Goal: Information Seeking & Learning: Learn about a topic

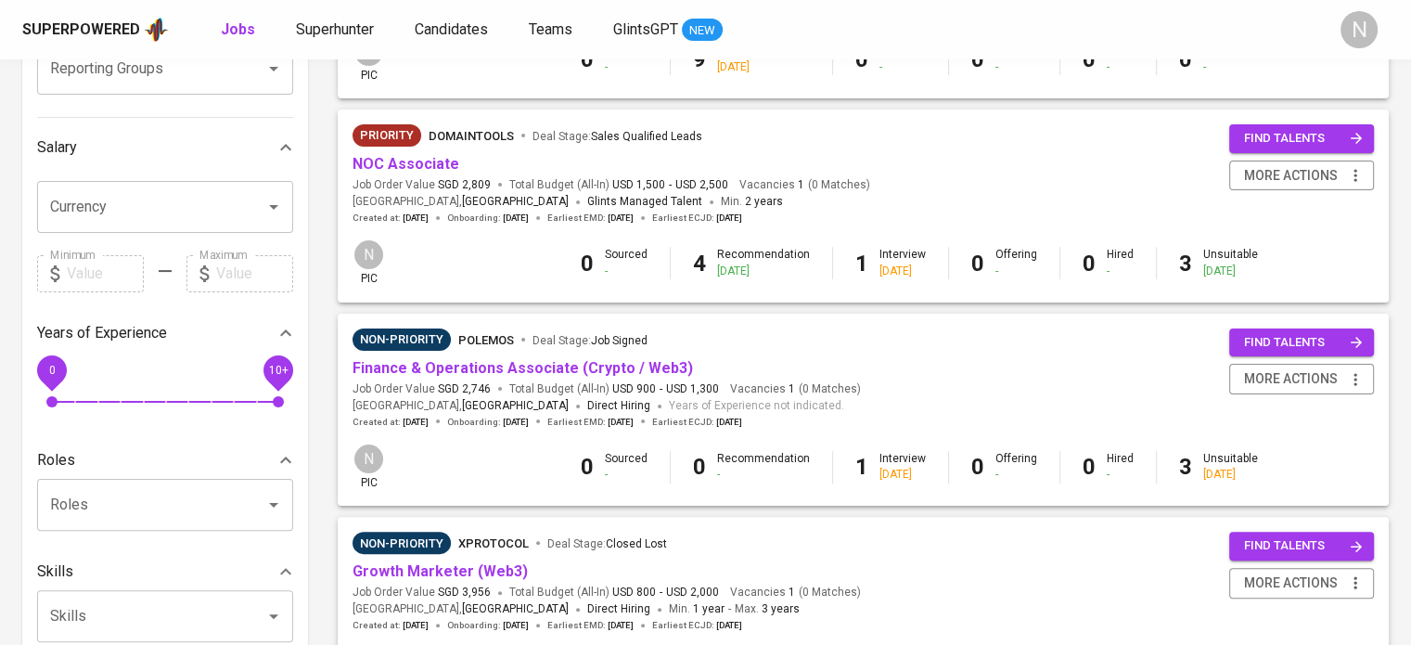
scroll to position [371, 0]
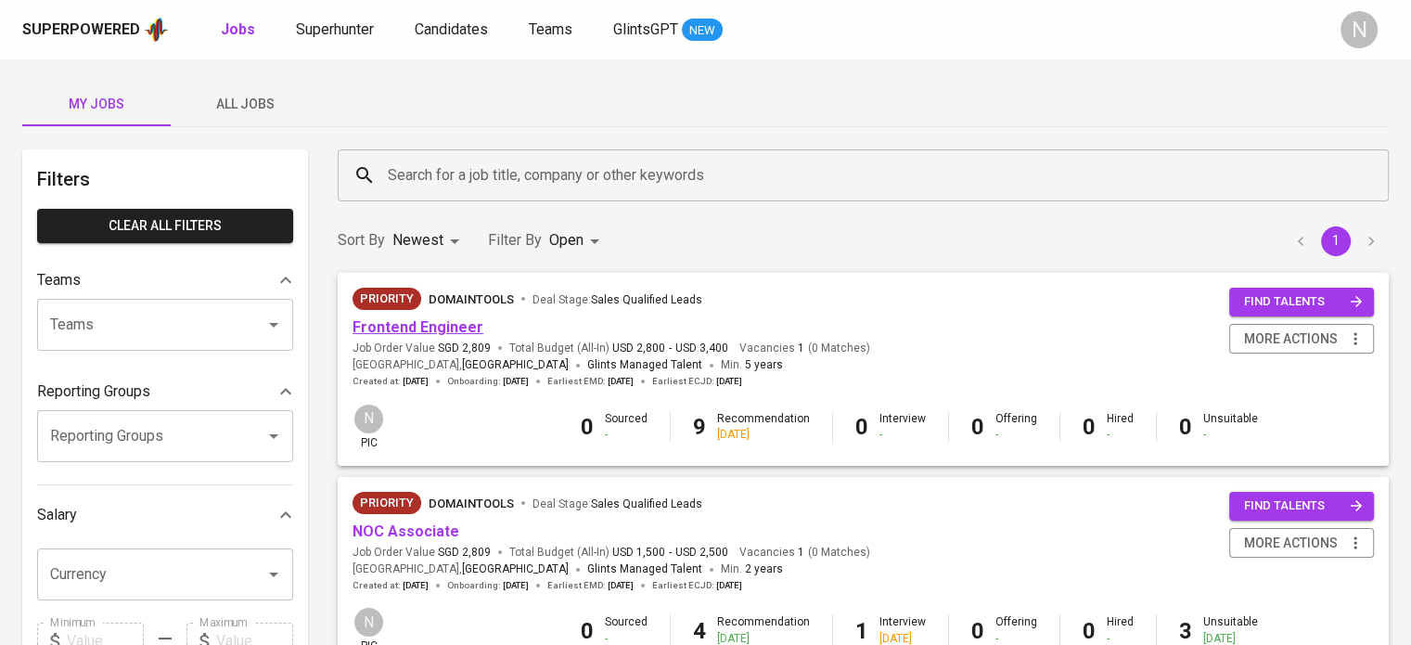
click at [441, 333] on link "Frontend Engineer" at bounding box center [418, 327] width 131 height 18
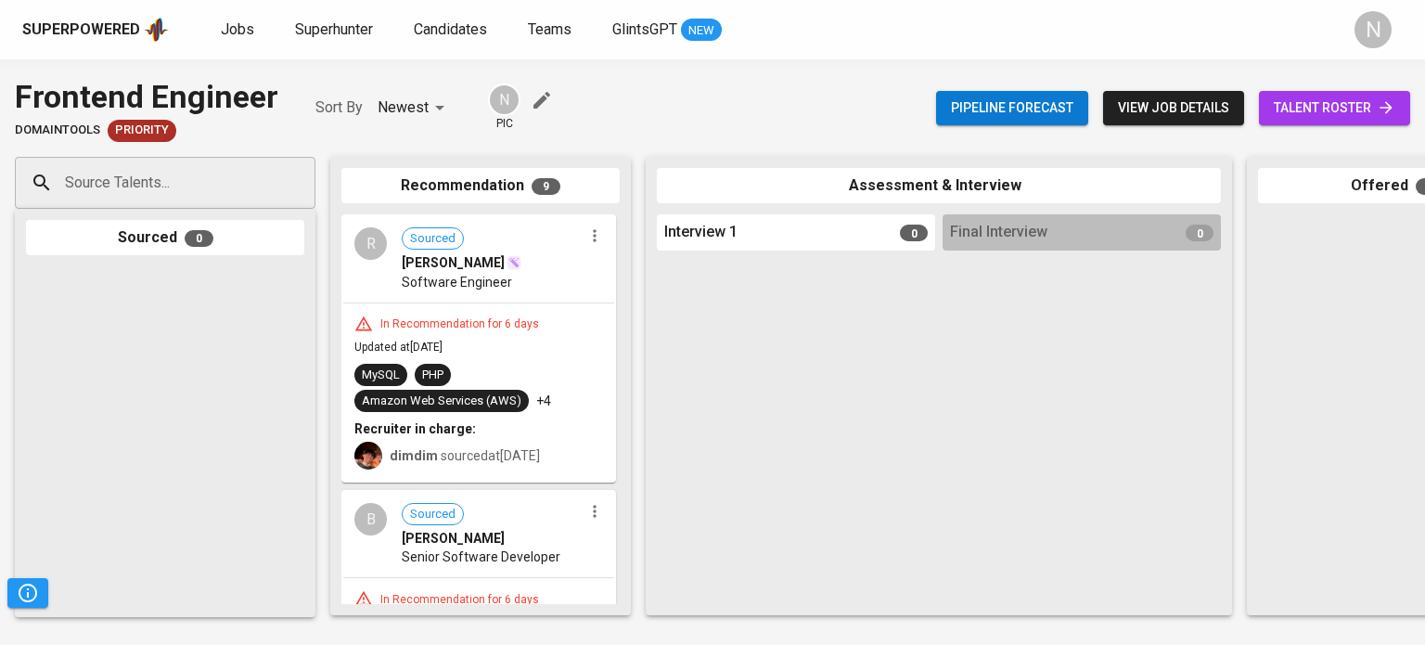
click at [1372, 104] on span "talent roster" at bounding box center [1335, 107] width 122 height 23
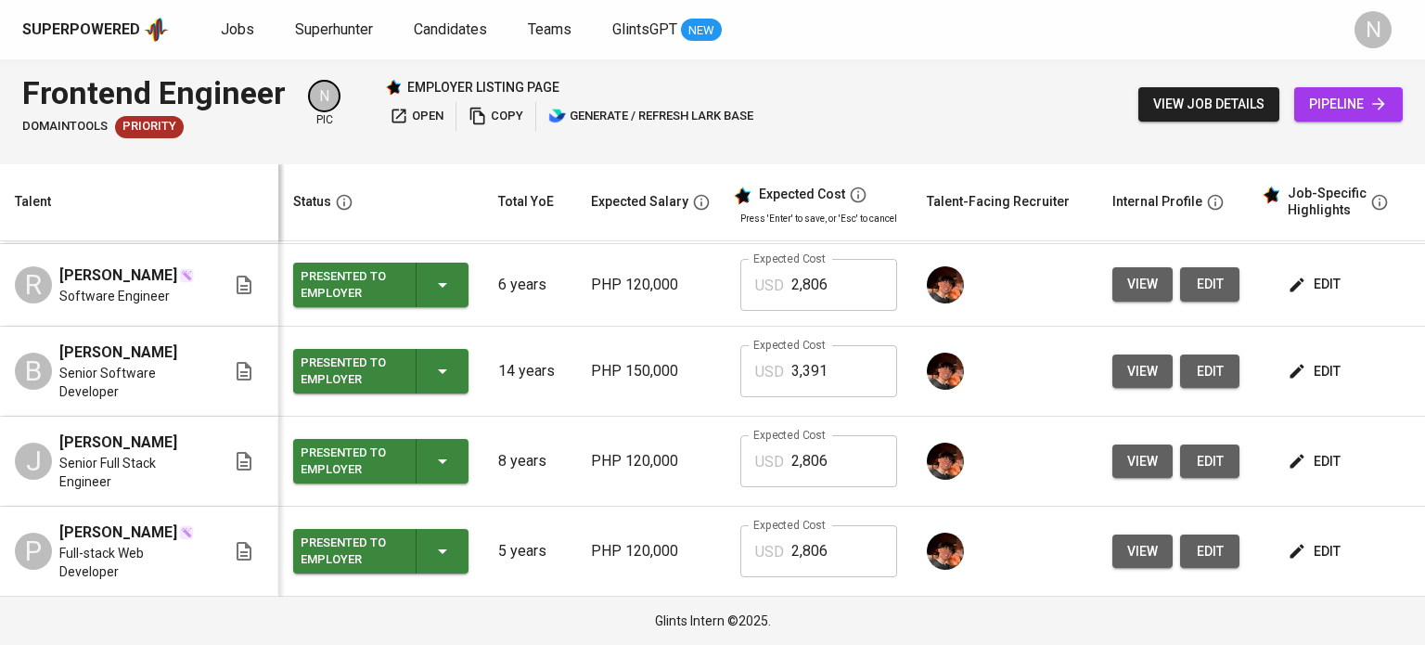
scroll to position [527, 0]
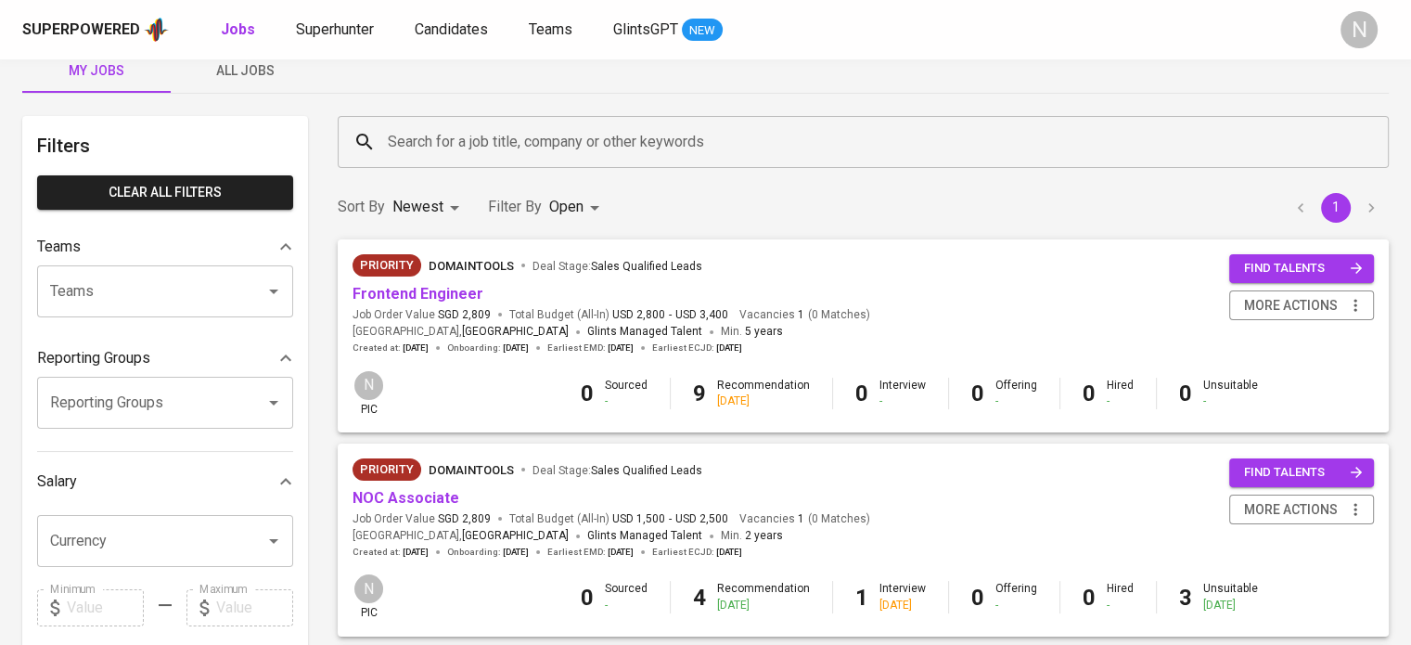
scroll to position [93, 0]
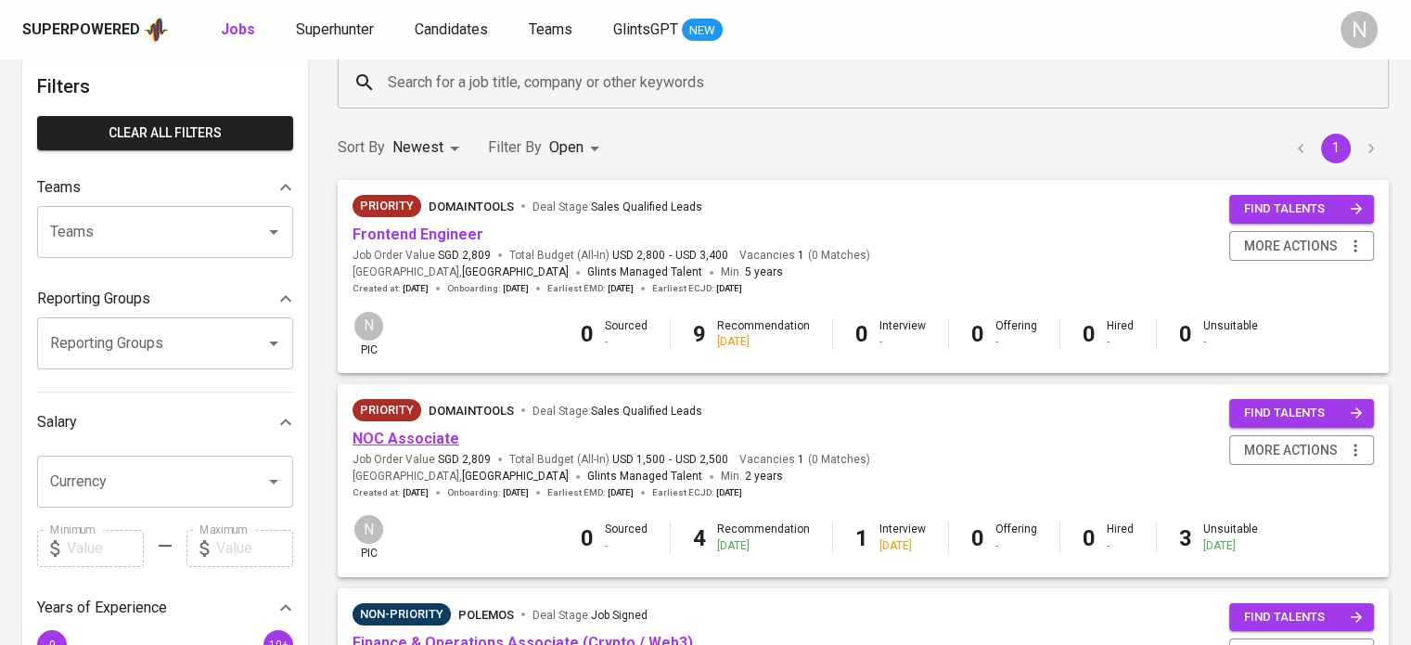
click at [439, 434] on link "NOC Associate" at bounding box center [406, 439] width 107 height 18
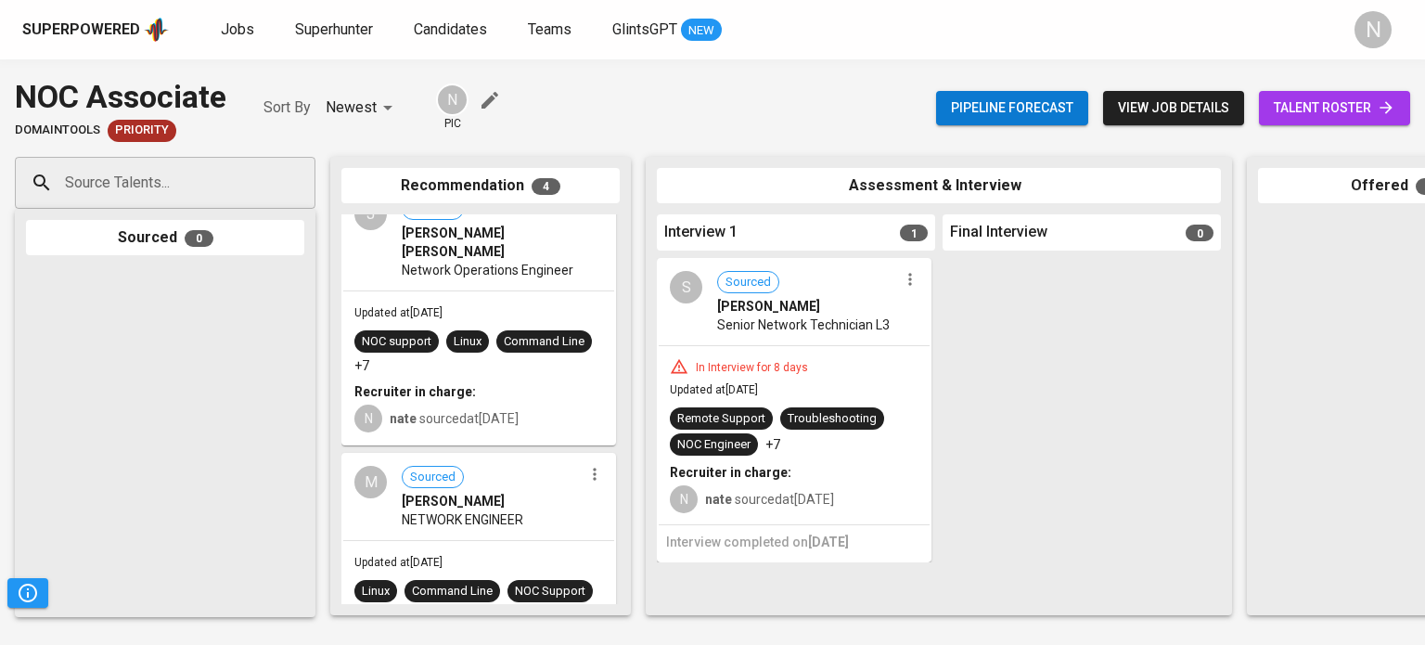
scroll to position [557, 0]
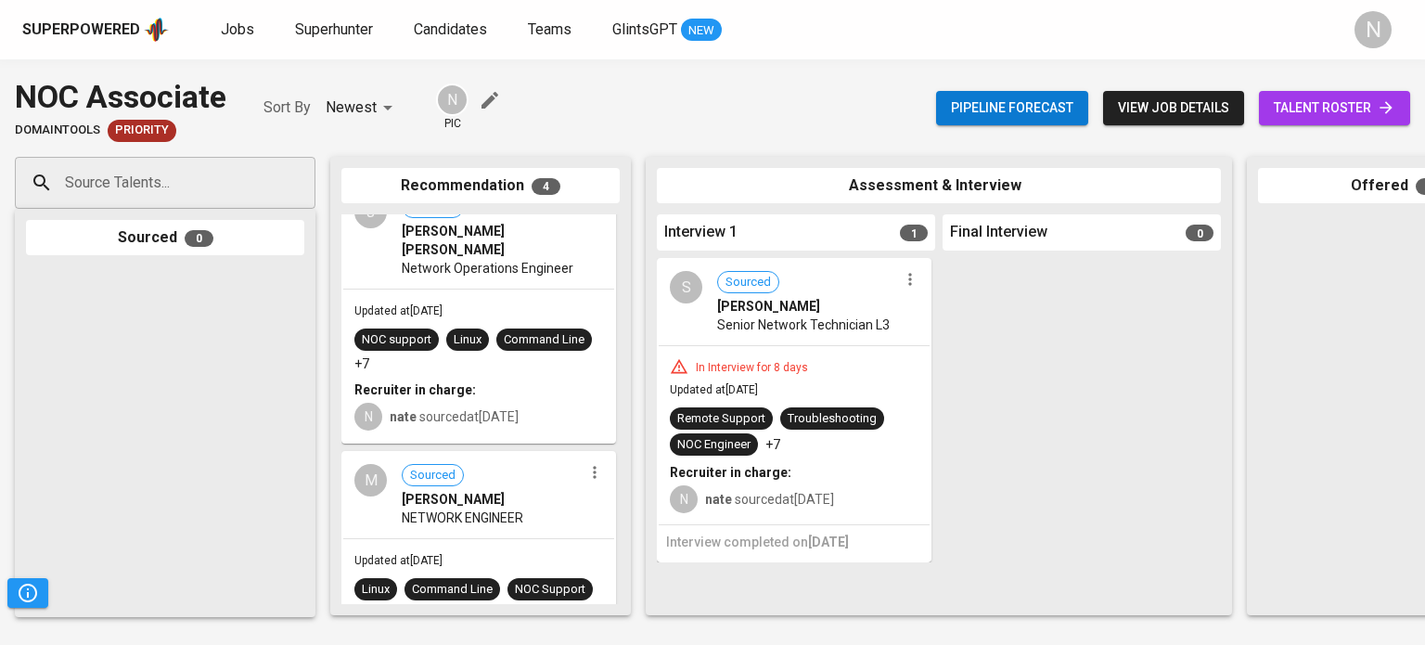
click at [485, 508] on span "NETWORK ENGINEER" at bounding box center [463, 517] width 122 height 19
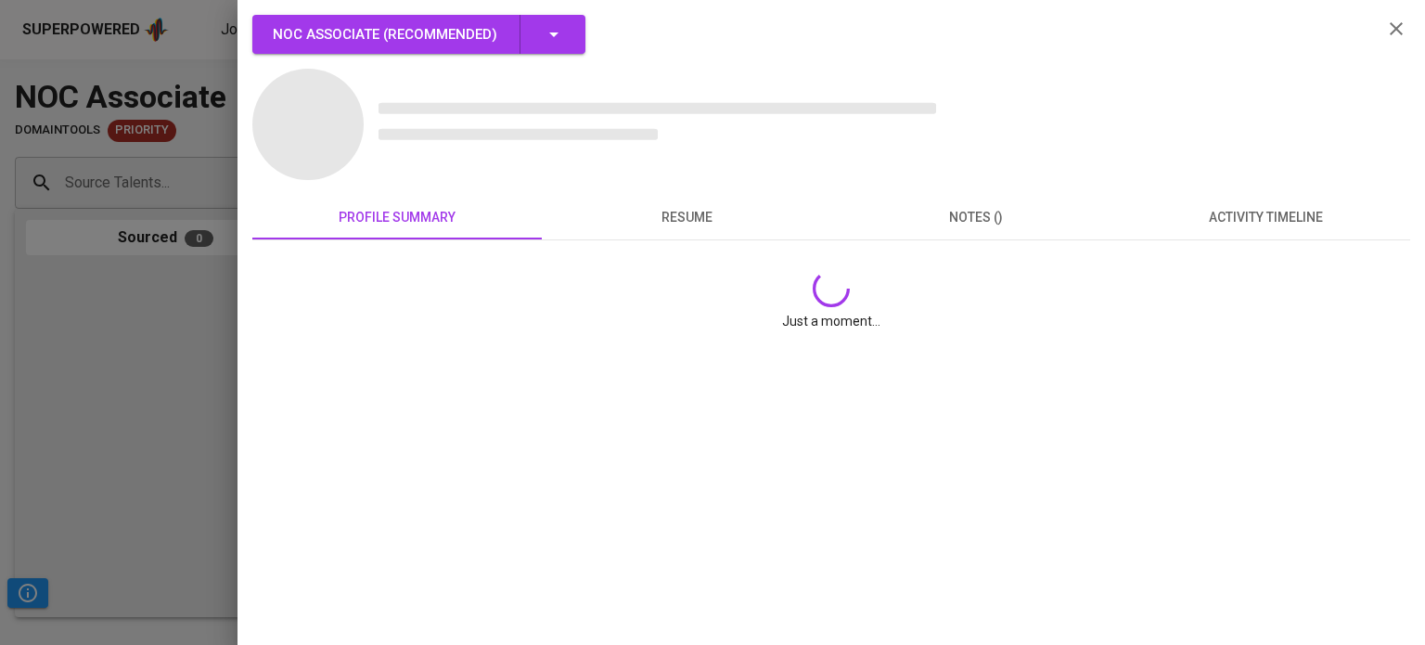
click at [209, 328] on div at bounding box center [712, 322] width 1425 height 645
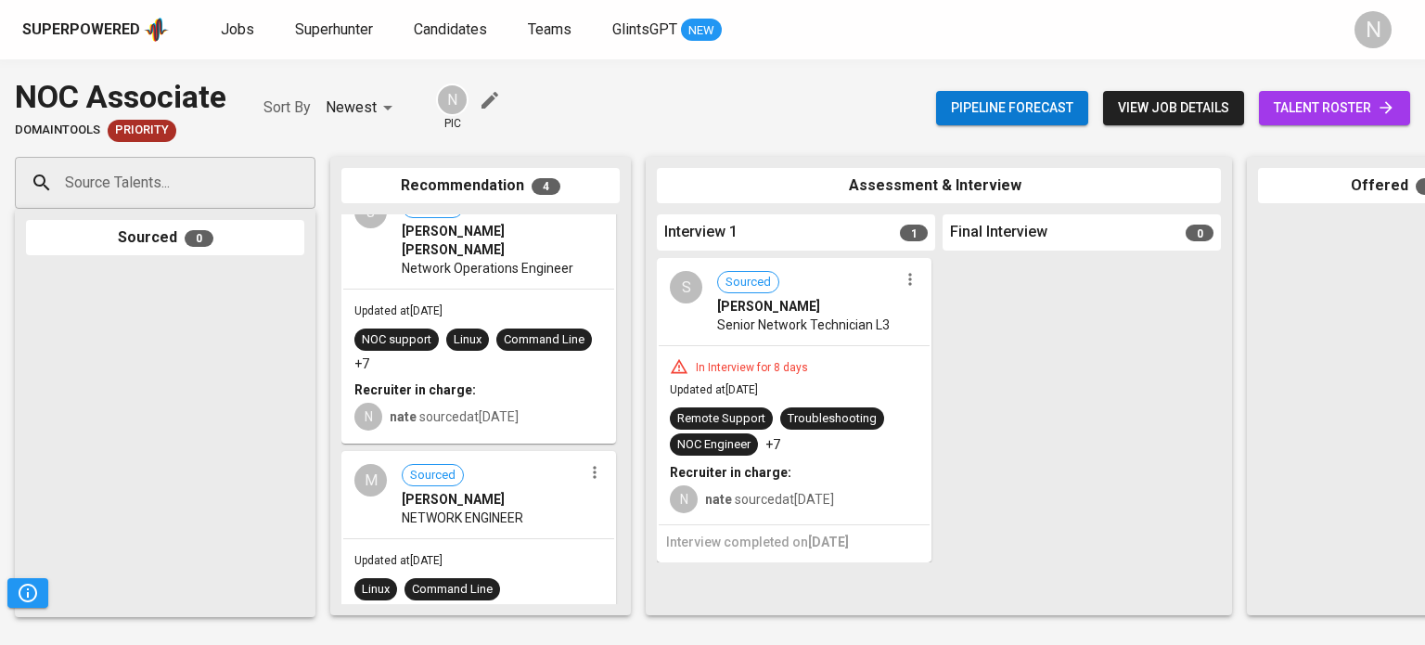
click at [1294, 112] on span "talent roster" at bounding box center [1335, 107] width 122 height 23
click at [523, 508] on span "NETWORK ENGINEER" at bounding box center [463, 517] width 122 height 19
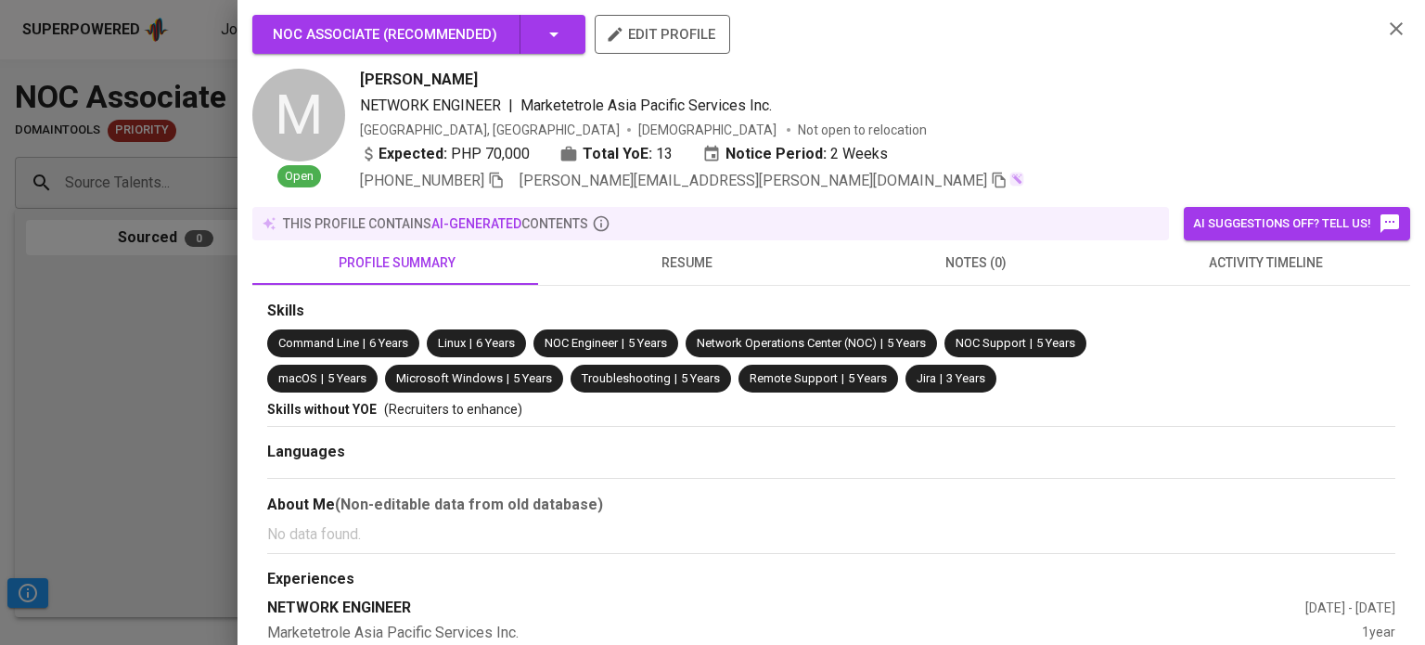
click at [167, 411] on div at bounding box center [712, 322] width 1425 height 645
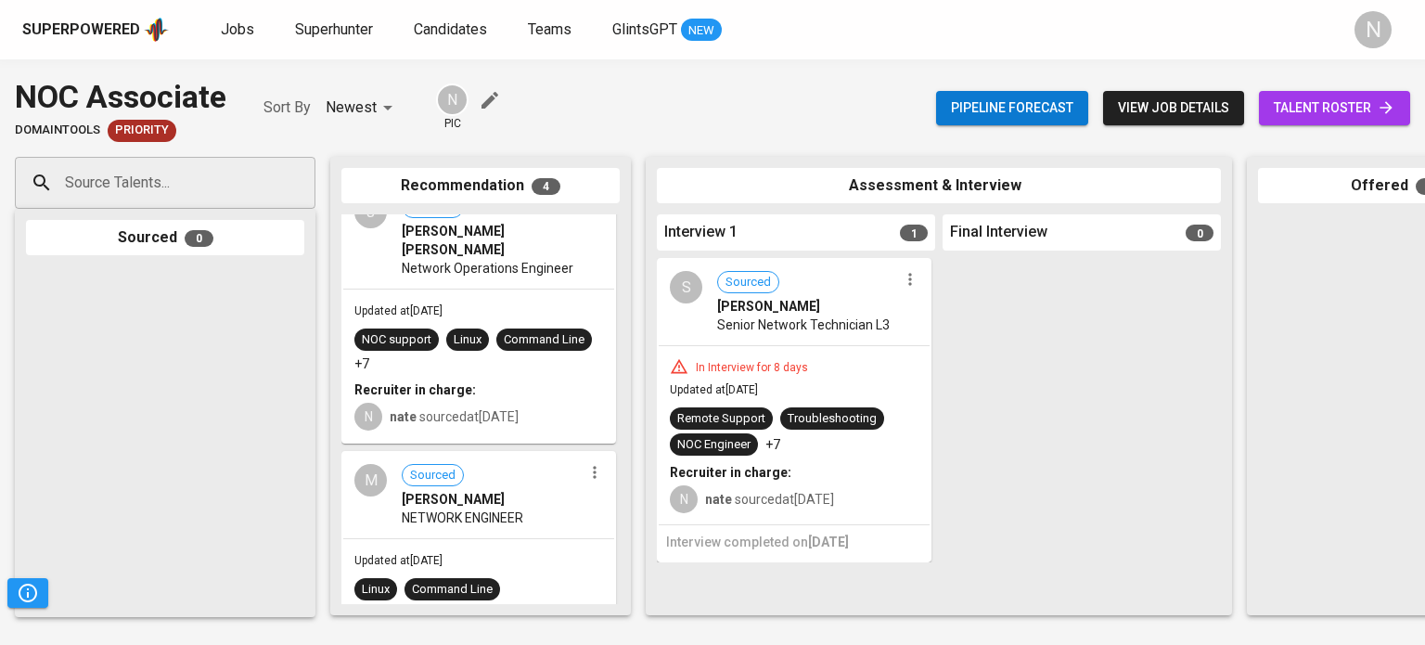
click at [521, 508] on span "NETWORK ENGINEER" at bounding box center [463, 517] width 122 height 19
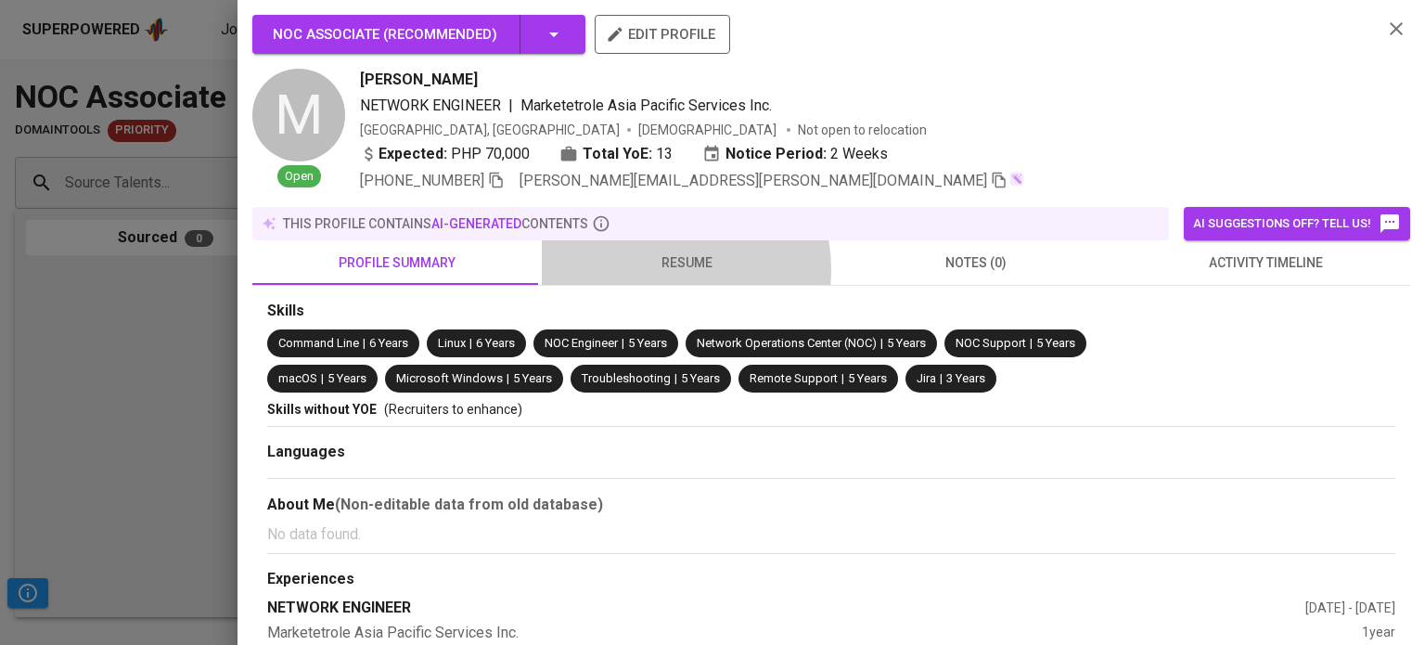
click at [660, 269] on span "resume" at bounding box center [686, 262] width 267 height 23
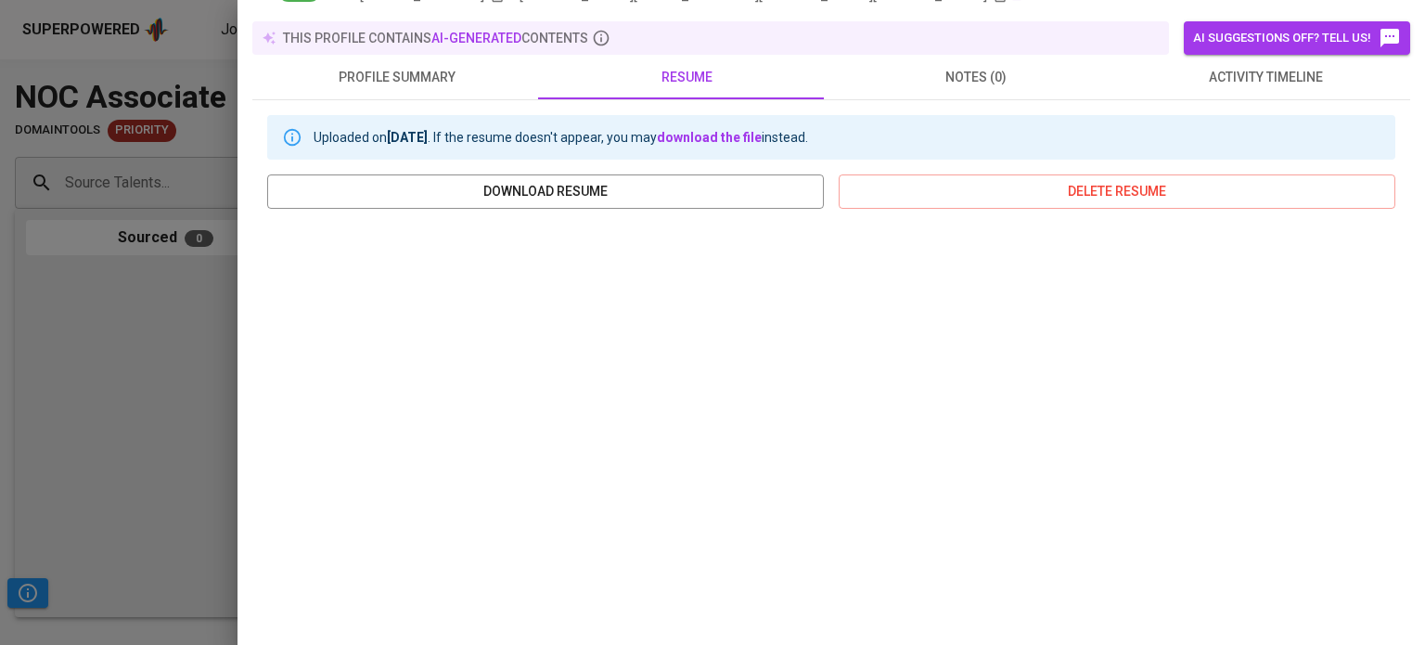
scroll to position [93, 0]
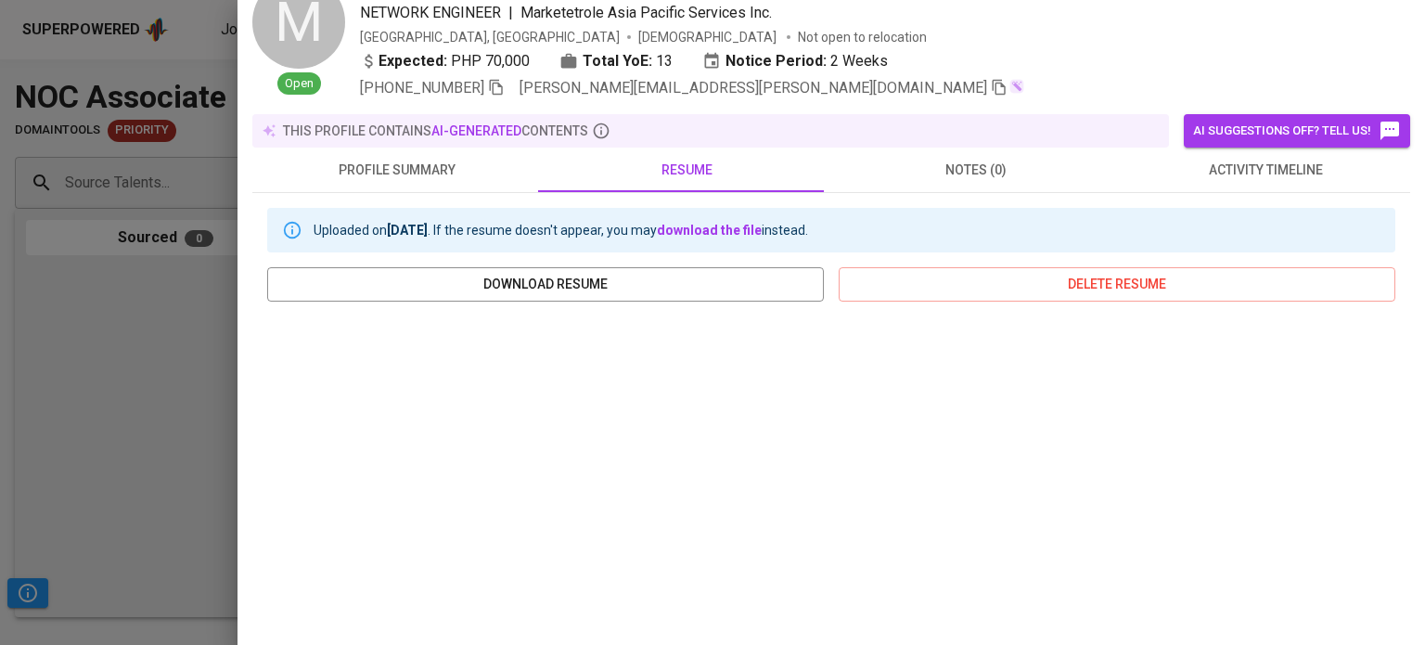
click at [411, 156] on button "profile summary" at bounding box center [396, 170] width 289 height 45
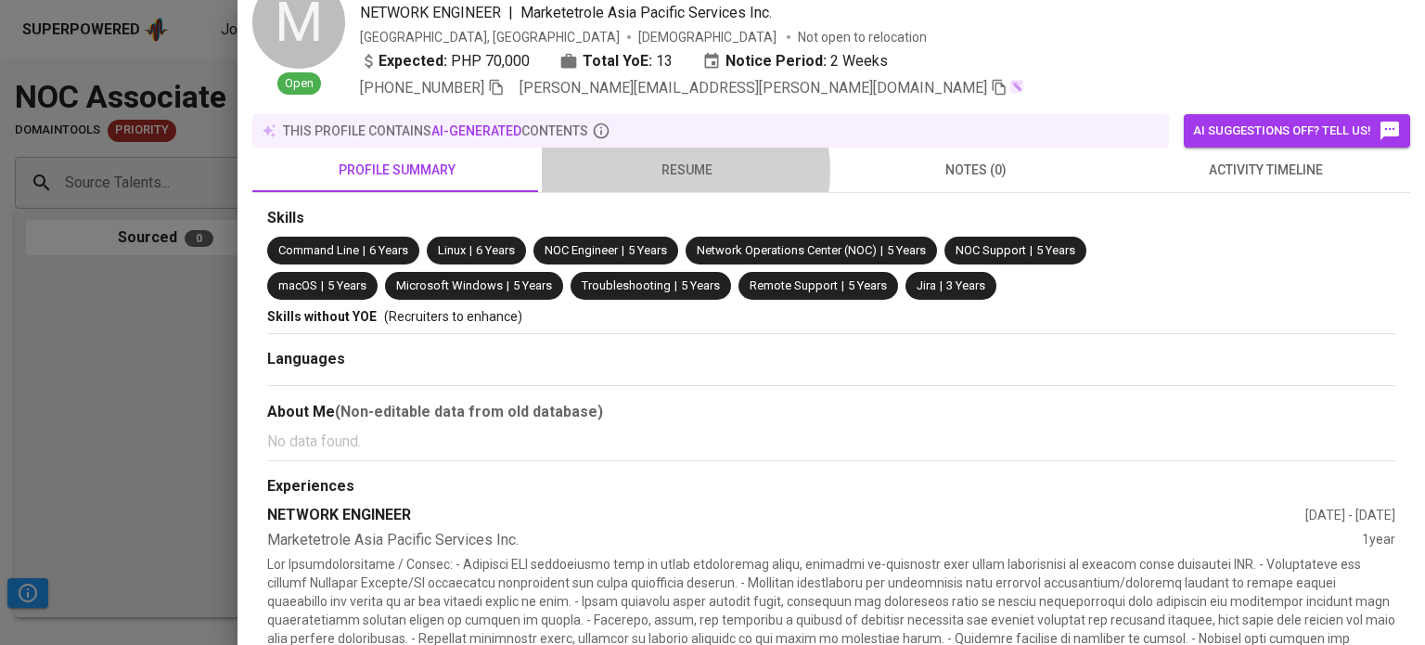
click at [679, 171] on span "resume" at bounding box center [686, 170] width 267 height 23
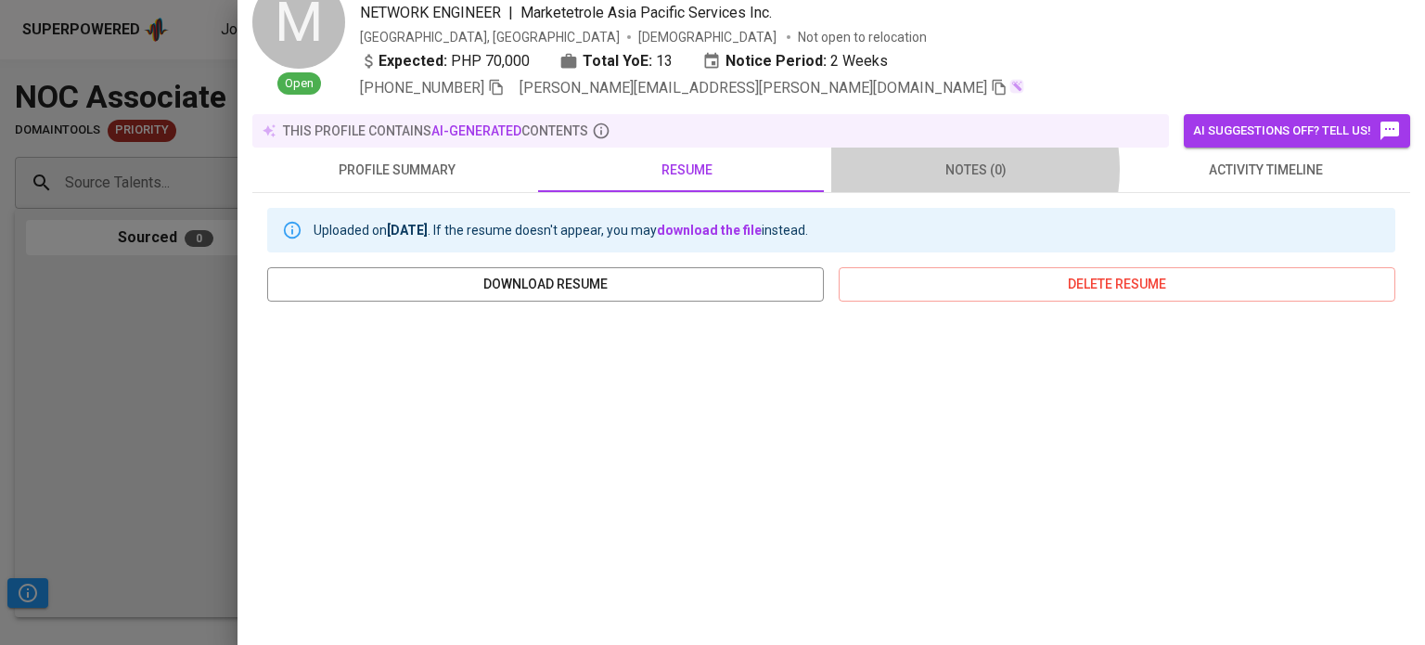
click at [941, 169] on span "notes (0)" at bounding box center [976, 170] width 267 height 23
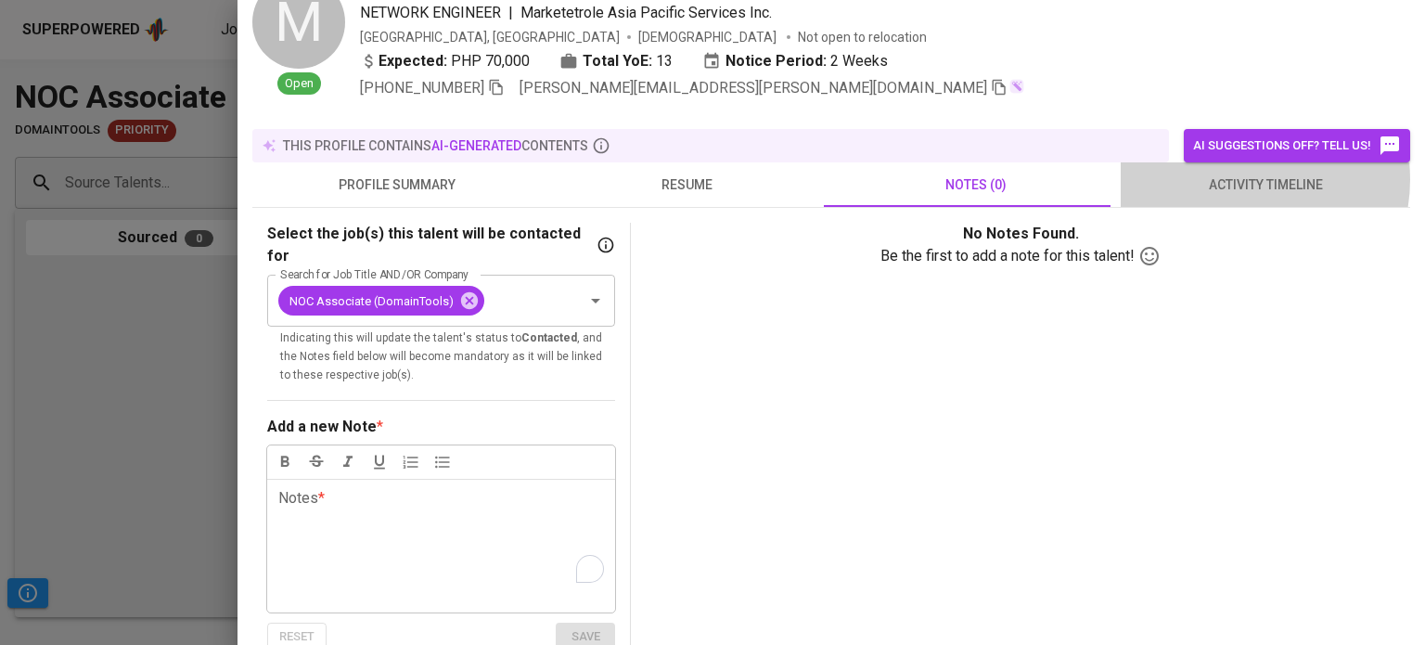
click at [1226, 179] on span "activity timeline" at bounding box center [1265, 185] width 267 height 23
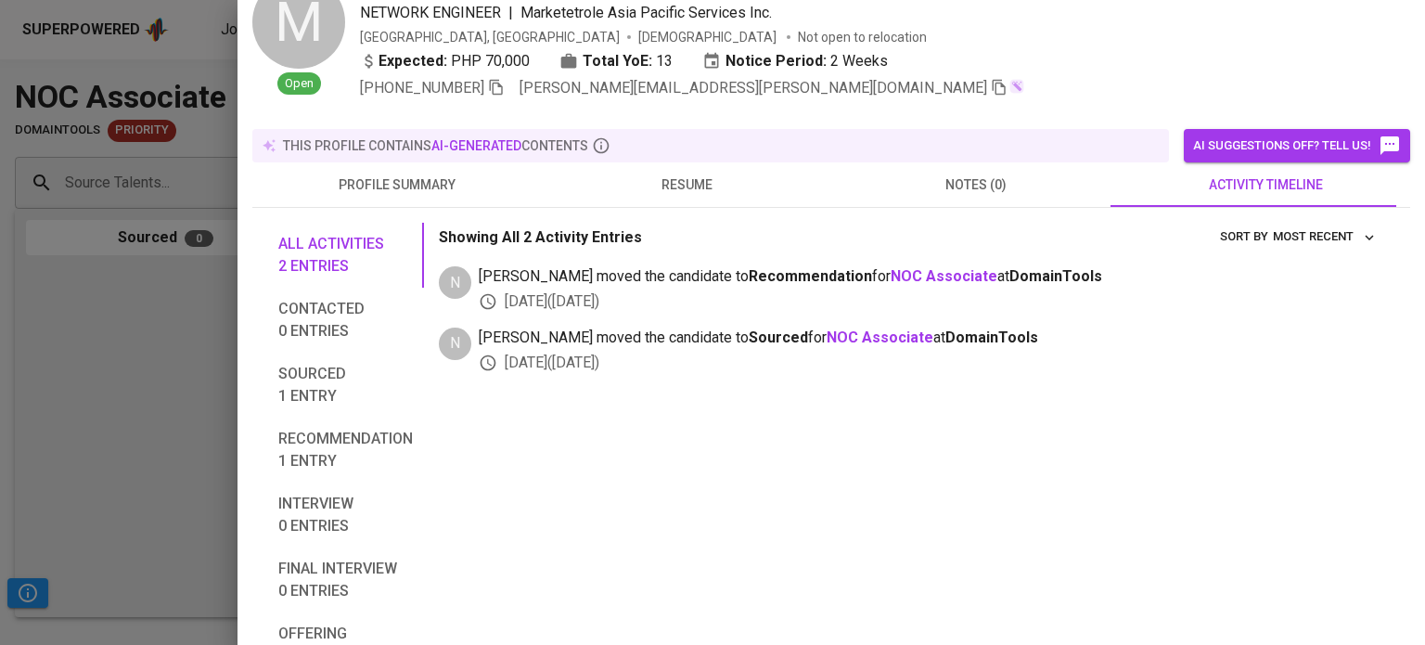
click at [707, 182] on button "resume" at bounding box center [686, 184] width 289 height 45
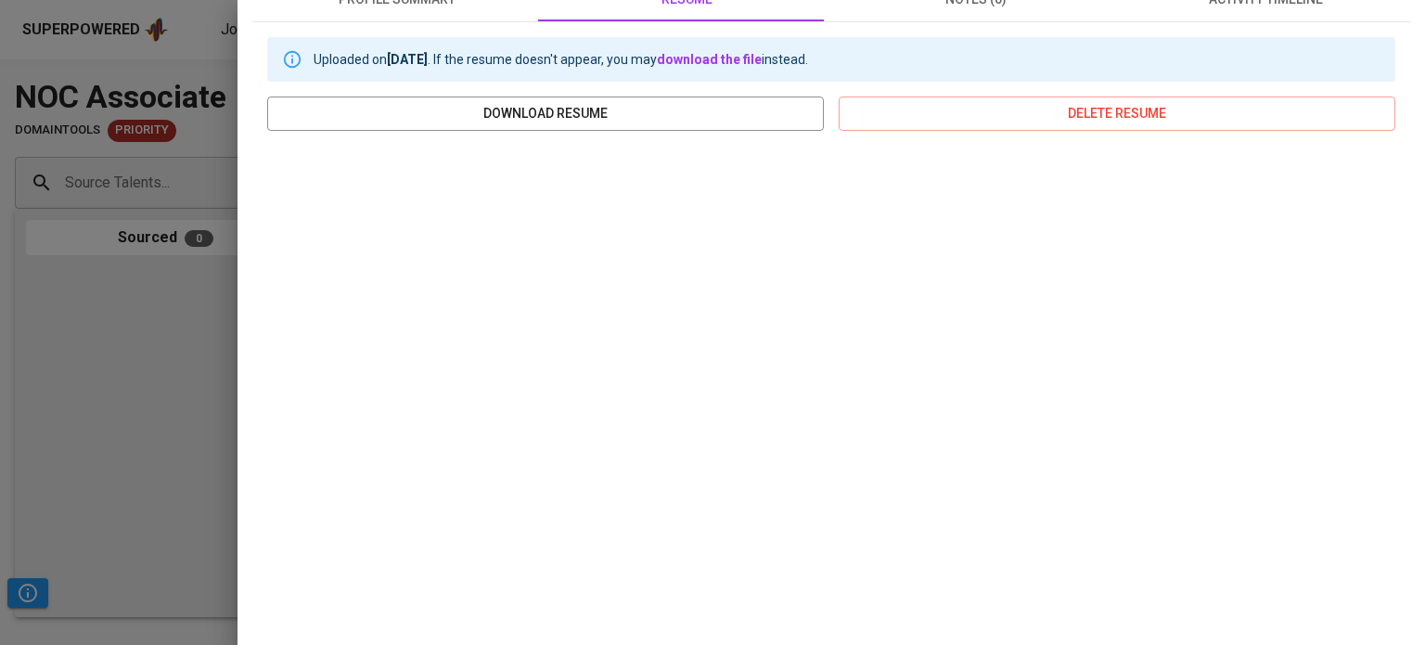
scroll to position [349, 0]
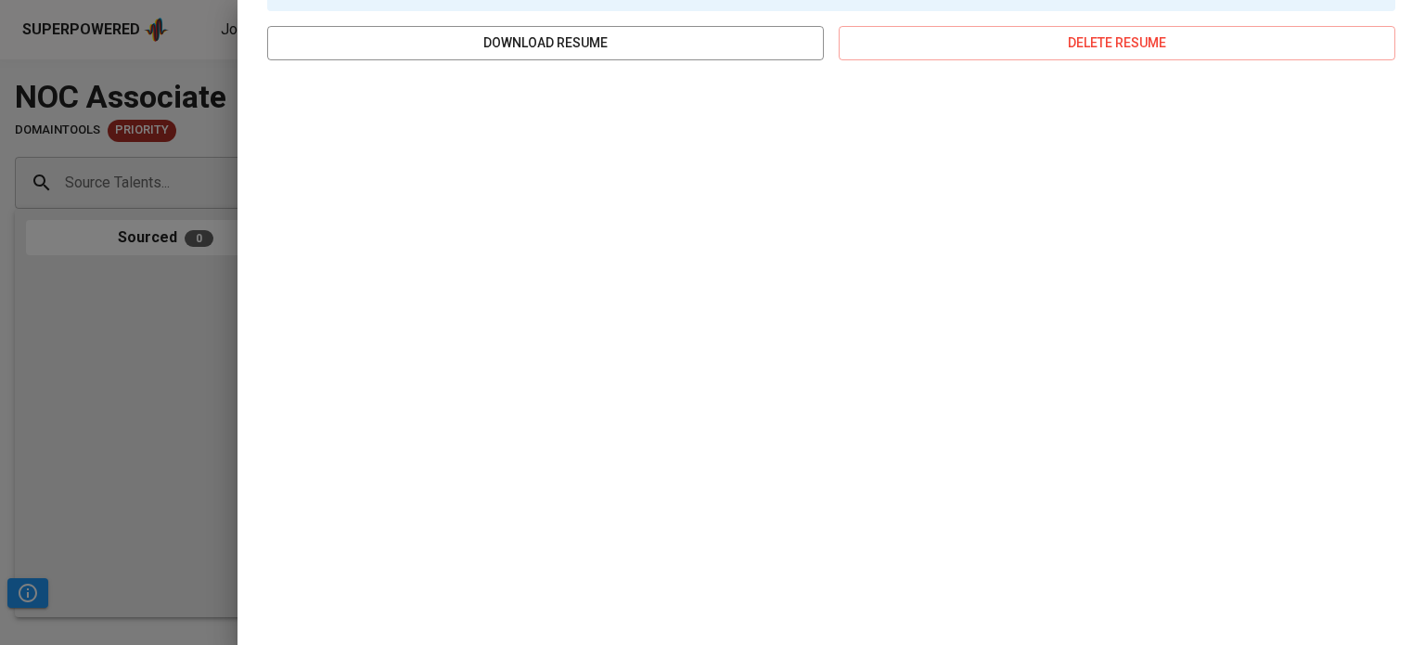
click at [155, 333] on div at bounding box center [712, 322] width 1425 height 645
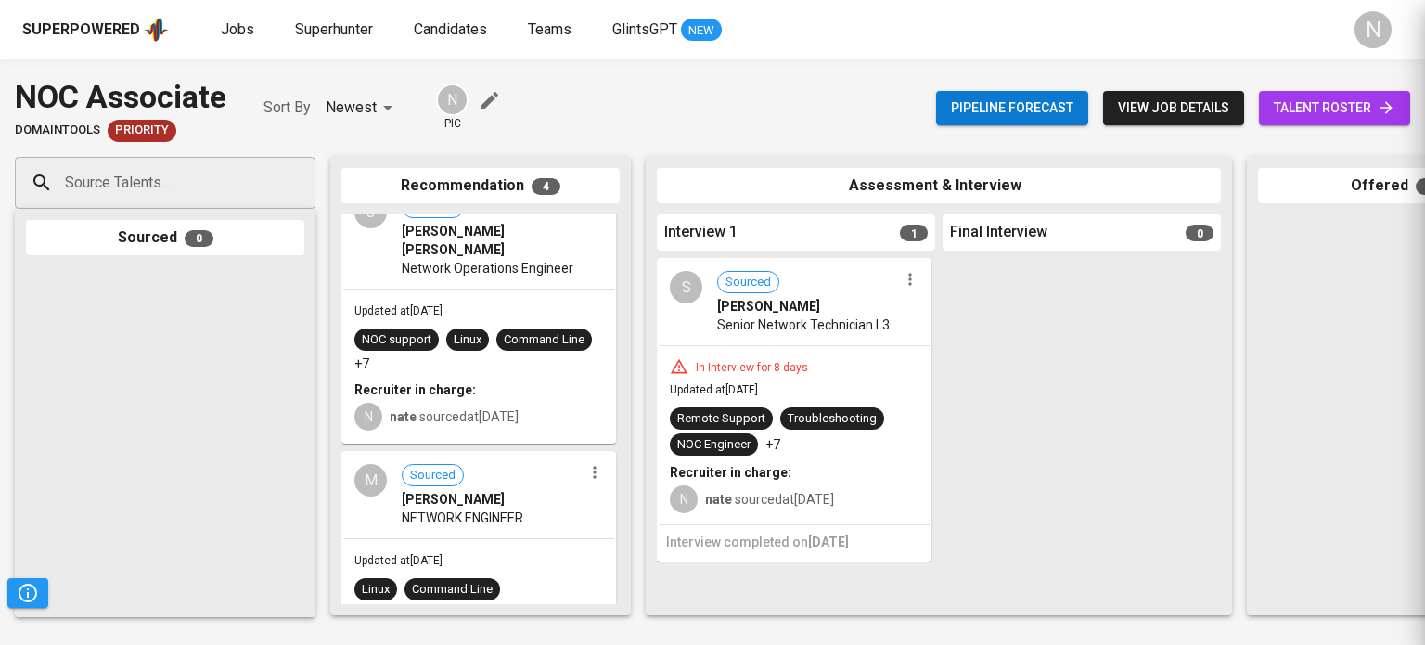
scroll to position [0, 0]
click at [475, 508] on span "NETWORK ENGINEER" at bounding box center [463, 517] width 122 height 19
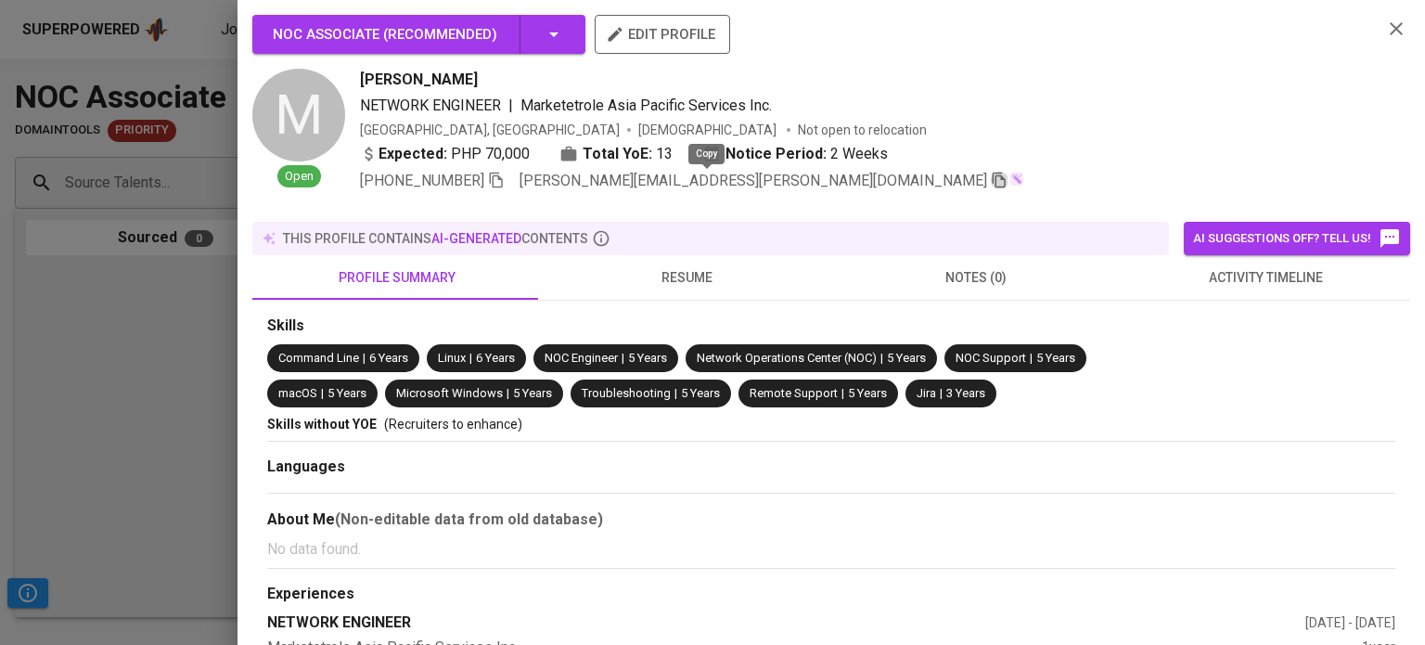
click at [991, 183] on icon "button" at bounding box center [999, 180] width 17 height 17
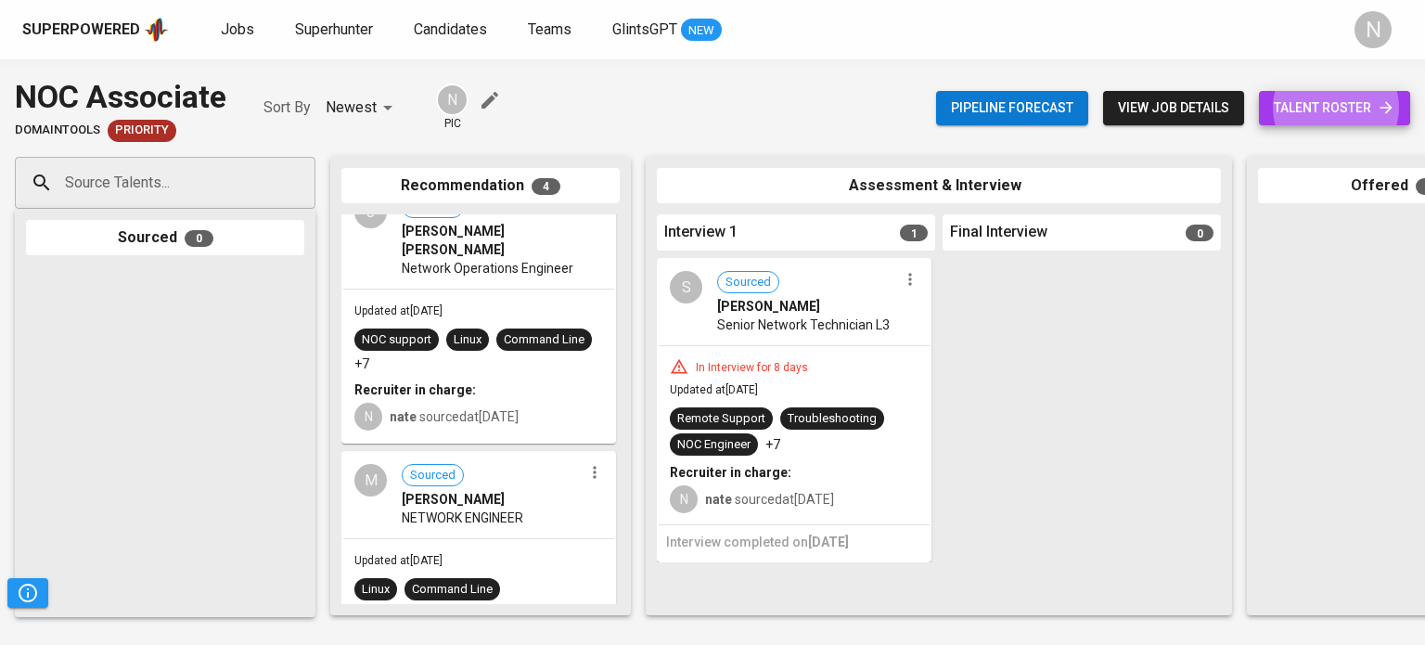
click at [501, 508] on span "NETWORK ENGINEER" at bounding box center [463, 517] width 122 height 19
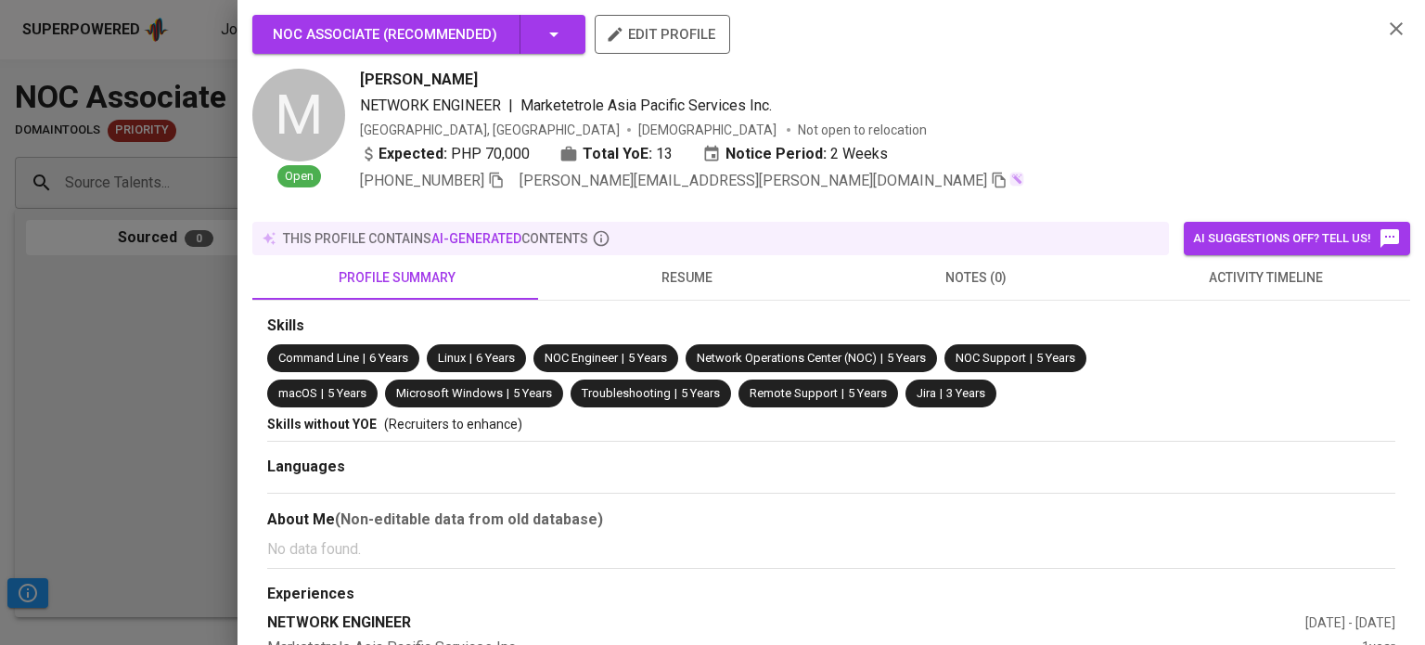
click at [199, 310] on div at bounding box center [712, 322] width 1425 height 645
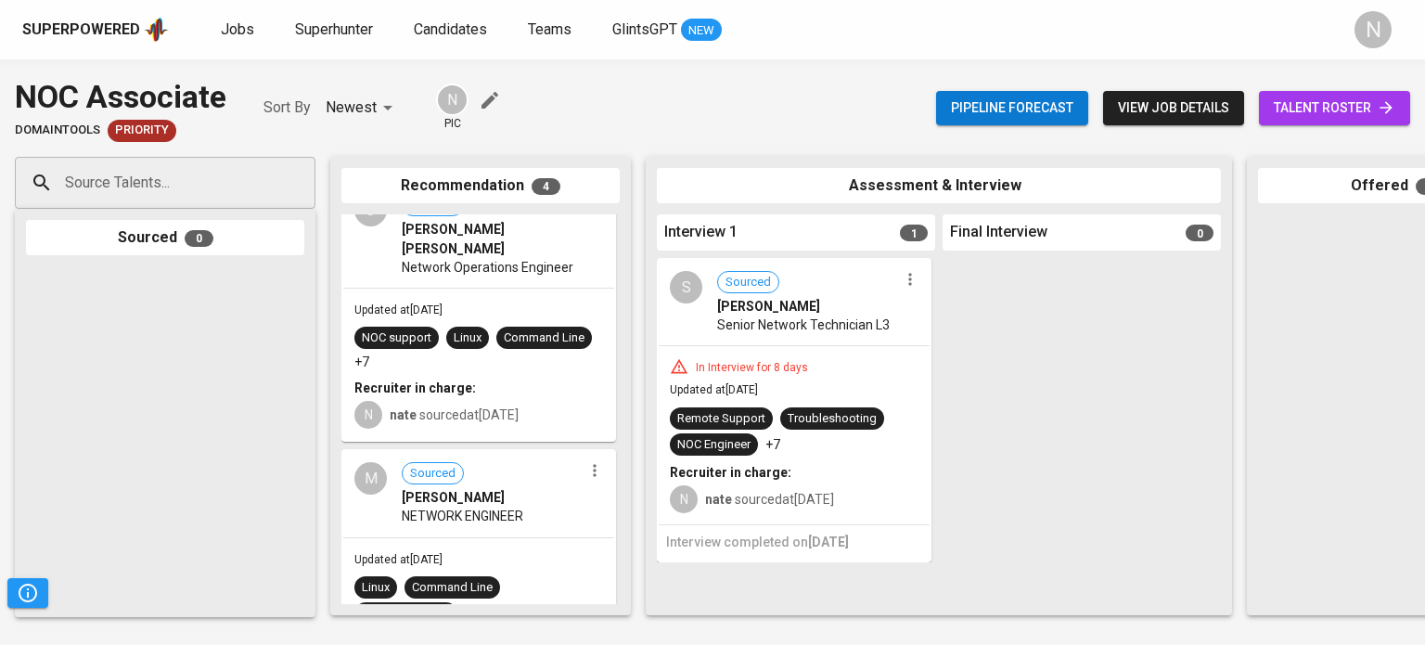
scroll to position [537, 0]
